Goal: Navigation & Orientation: Go to known website

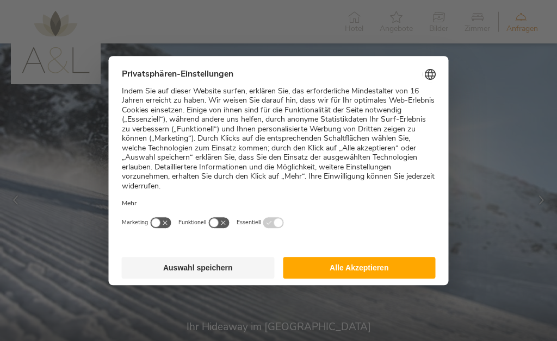
click at [370, 257] on button "Alle Akzeptieren" at bounding box center [359, 268] width 153 height 22
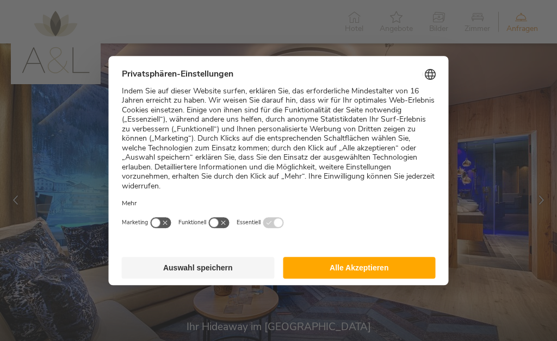
click at [363, 257] on button "Alle Akzeptieren" at bounding box center [359, 268] width 153 height 22
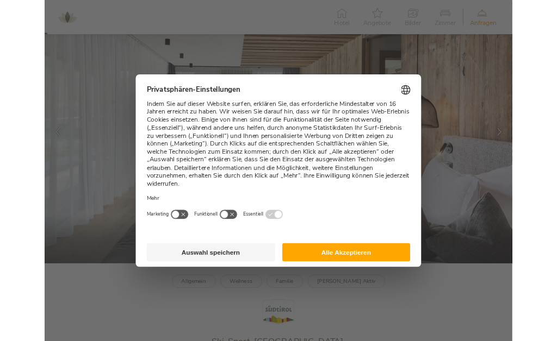
scroll to position [22, 0]
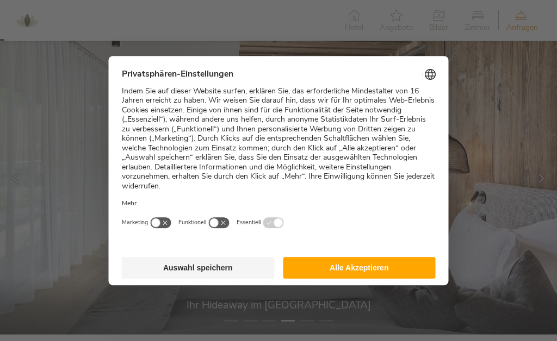
click at [210, 266] on button "Auswahl speichern" at bounding box center [198, 268] width 153 height 22
click at [212, 264] on button "Auswahl speichern" at bounding box center [198, 268] width 153 height 22
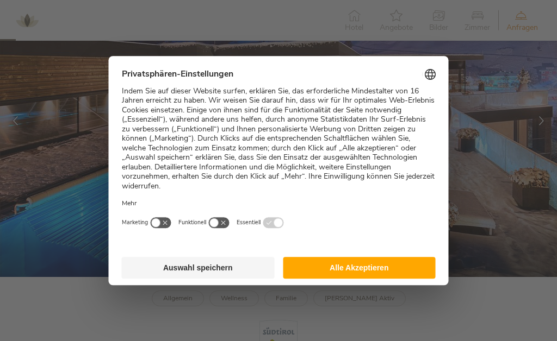
scroll to position [79, 0]
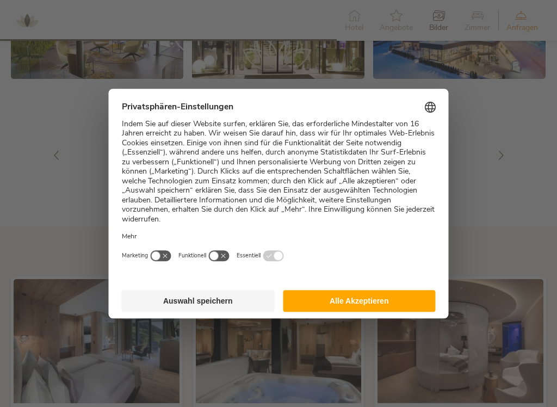
scroll to position [1679, 0]
click at [203, 290] on button "Auswahl speichern" at bounding box center [198, 301] width 153 height 22
click at [214, 254] on button "button" at bounding box center [219, 255] width 22 height 12
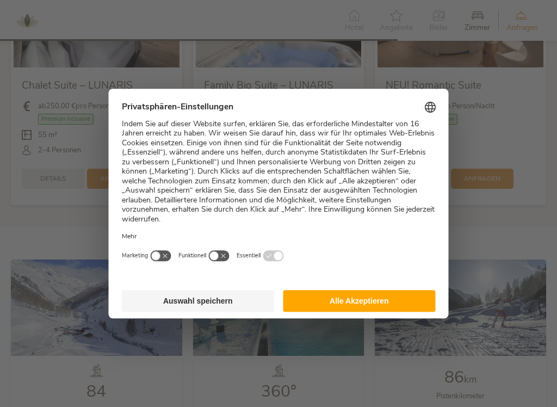
scroll to position [1979, 0]
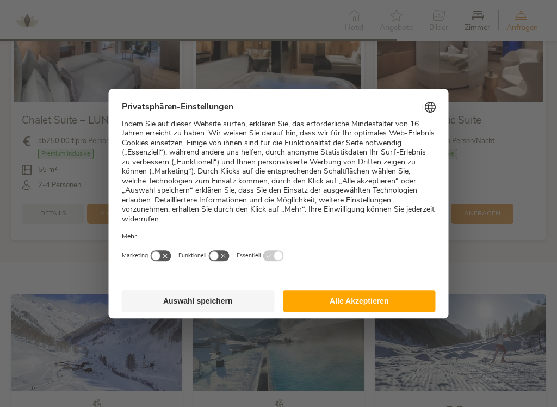
click at [214, 113] on span "Privatsphären-Einstellungen" at bounding box center [279, 107] width 314 height 11
click at [368, 290] on button "Alle Akzeptieren" at bounding box center [359, 301] width 153 height 22
click at [370, 290] on button "Alle Akzeptieren" at bounding box center [359, 301] width 153 height 22
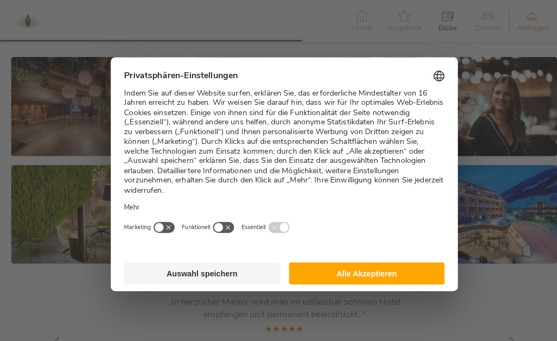
scroll to position [1462, 0]
